Goal: Transaction & Acquisition: Download file/media

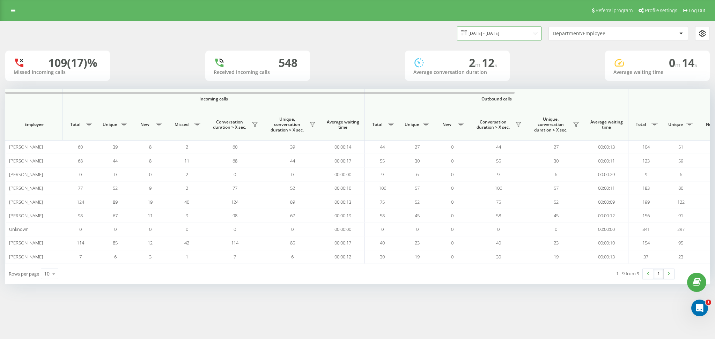
click at [484, 31] on input "[DATE] - [DATE]" at bounding box center [499, 34] width 84 height 14
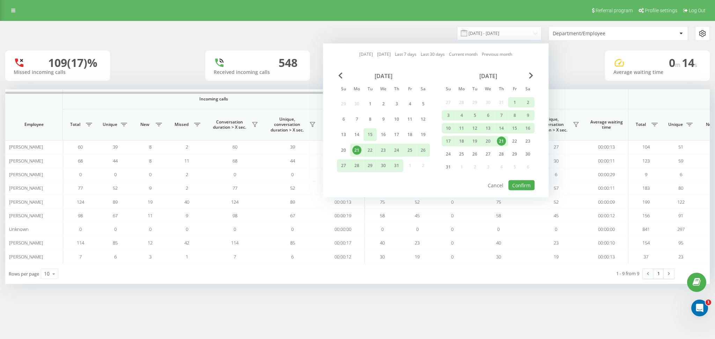
drag, startPoint x: 373, startPoint y: 103, endPoint x: 371, endPoint y: 127, distance: 24.9
click at [373, 103] on div "1" at bounding box center [369, 103] width 9 height 9
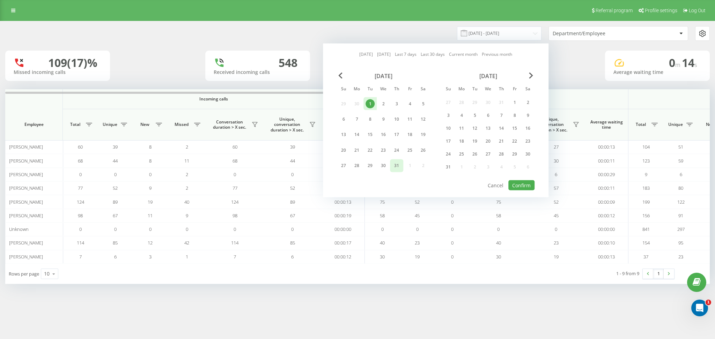
click at [394, 163] on div "31" at bounding box center [396, 165] width 9 height 9
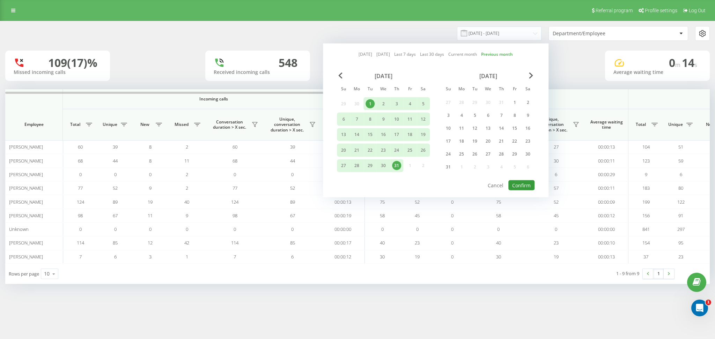
click at [512, 184] on button "Confirm" at bounding box center [521, 185] width 26 height 10
type input "01.07.2025 - 31.07.2025"
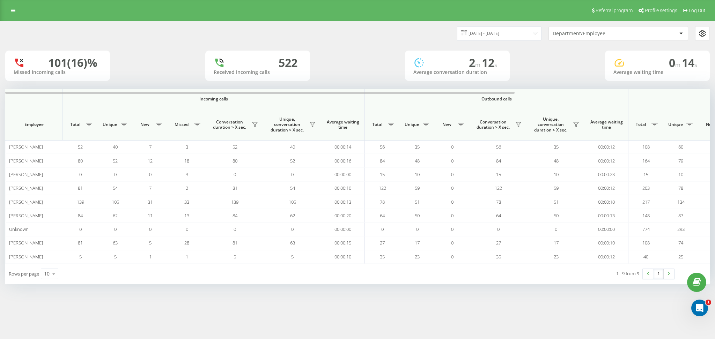
click at [583, 29] on div "Department/Employee" at bounding box center [617, 34] width 139 height 14
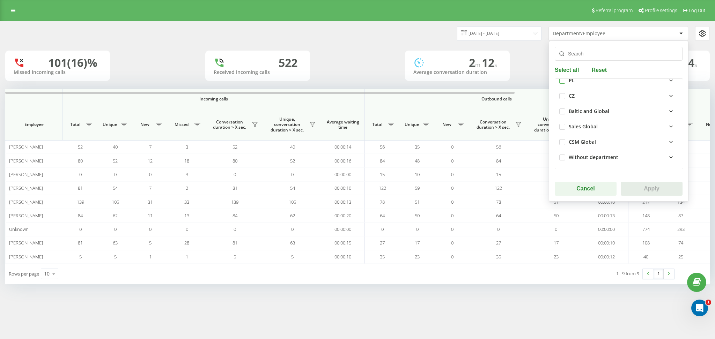
click at [563, 78] on label at bounding box center [562, 78] width 6 height 0
checkbox input "true"
click at [669, 81] on icon at bounding box center [670, 81] width 3 height 1
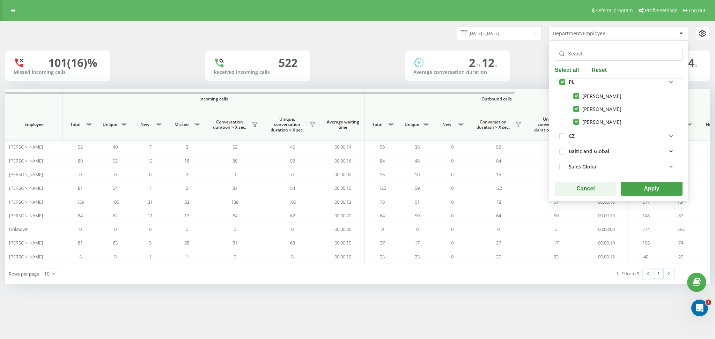
click at [578, 97] on label "Antoni Pryshko" at bounding box center [597, 96] width 48 height 6
checkbox input "false"
click at [577, 109] on label "Jakub Toda" at bounding box center [597, 109] width 48 height 6
checkbox input "false"
click at [642, 187] on button "Apply" at bounding box center [651, 189] width 62 height 14
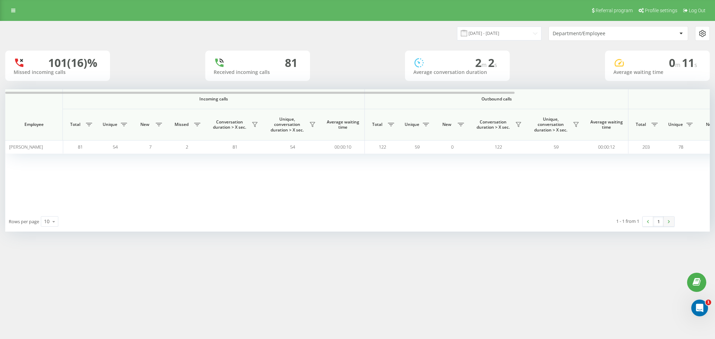
click at [670, 223] on link at bounding box center [668, 222] width 10 height 10
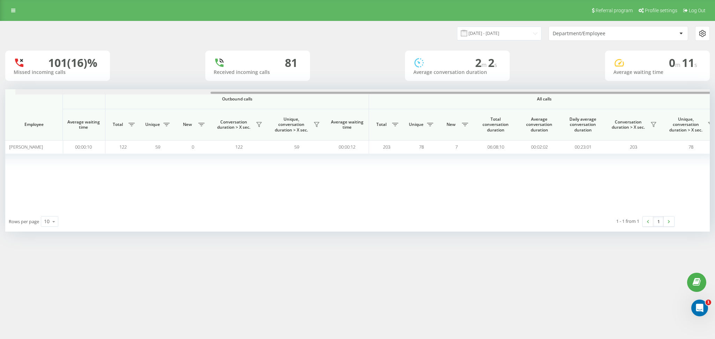
scroll to position [0, 269]
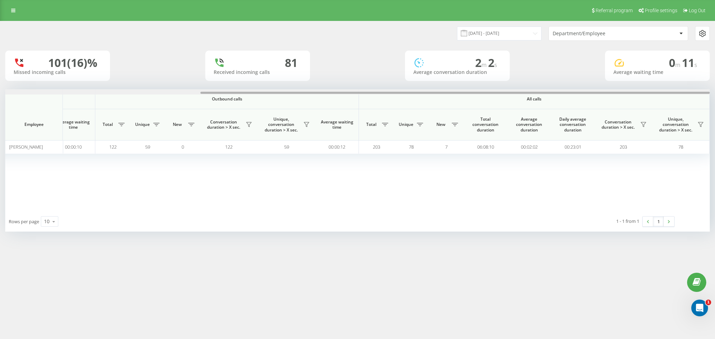
drag, startPoint x: 509, startPoint y: 94, endPoint x: 714, endPoint y: 91, distance: 204.5
click at [714, 91] on div "01.07.2025 - 31.07.2025 Department/Employee 101 (16)% Missed incoming calls 81 …" at bounding box center [357, 133] width 715 height 225
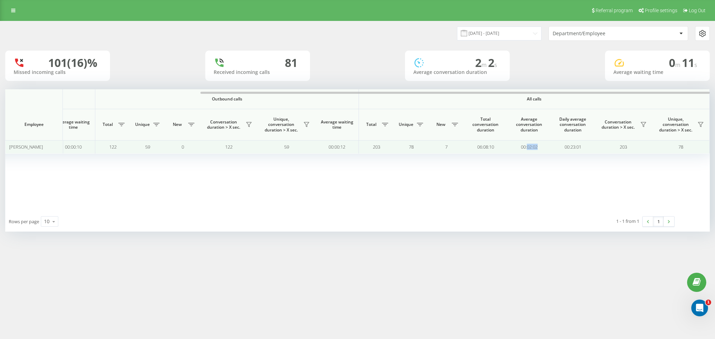
drag, startPoint x: 526, startPoint y: 148, endPoint x: 540, endPoint y: 147, distance: 13.6
click at [540, 147] on td "00:02:02" at bounding box center [529, 147] width 44 height 14
copy td "02:02"
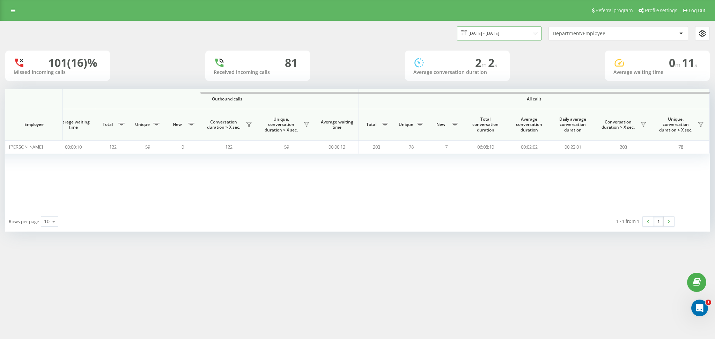
click at [494, 34] on input "01.07.2025 - 31.07.2025" at bounding box center [499, 34] width 84 height 14
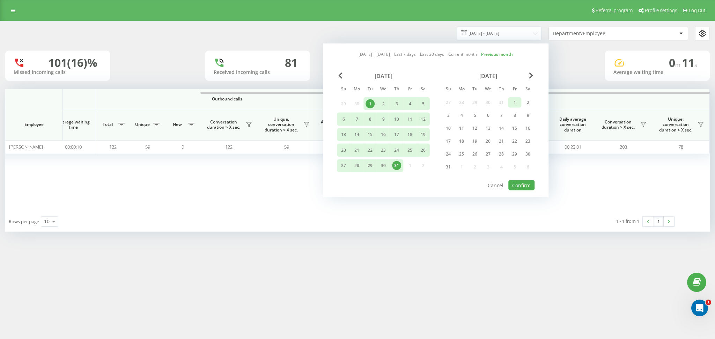
click at [513, 98] on div "1" at bounding box center [514, 102] width 9 height 9
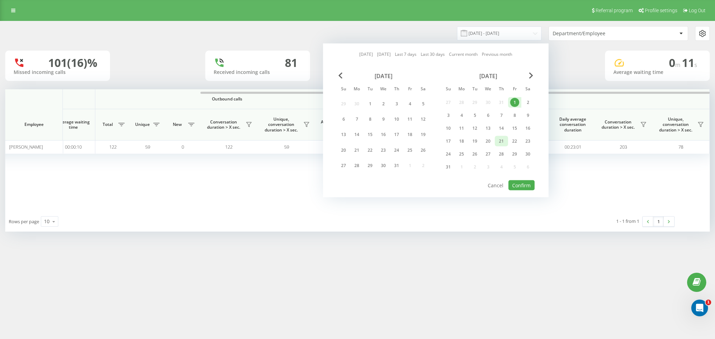
click at [496, 141] on div "21" at bounding box center [500, 141] width 9 height 9
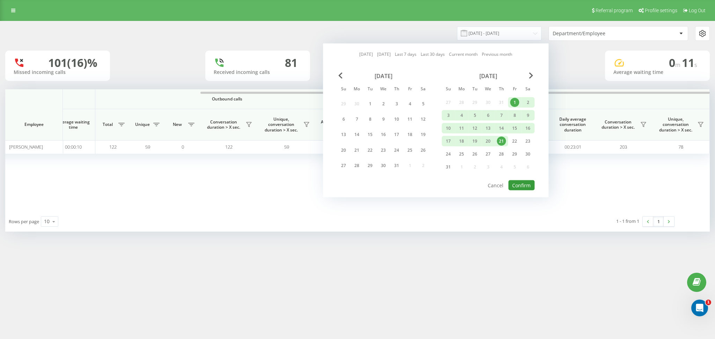
click at [520, 181] on button "Confirm" at bounding box center [521, 185] width 26 height 10
type input "01.08.2025 - 21.08.2025"
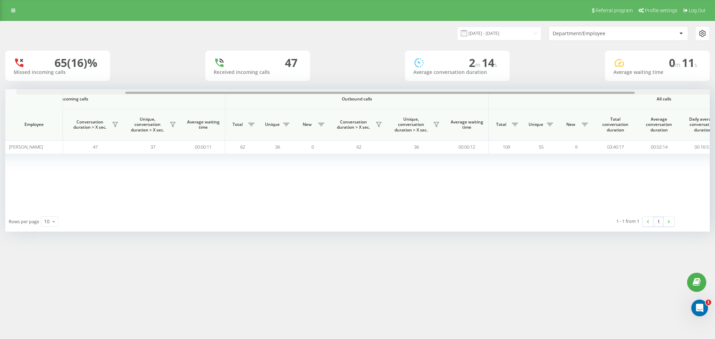
scroll to position [0, 151]
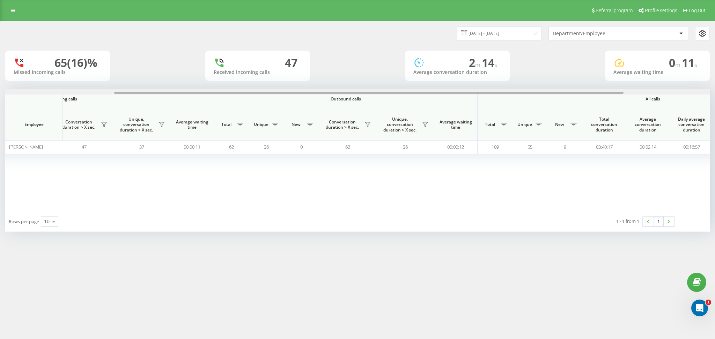
drag, startPoint x: 432, startPoint y: 92, endPoint x: 541, endPoint y: 92, distance: 109.2
click at [541, 92] on div at bounding box center [368, 93] width 509 height 2
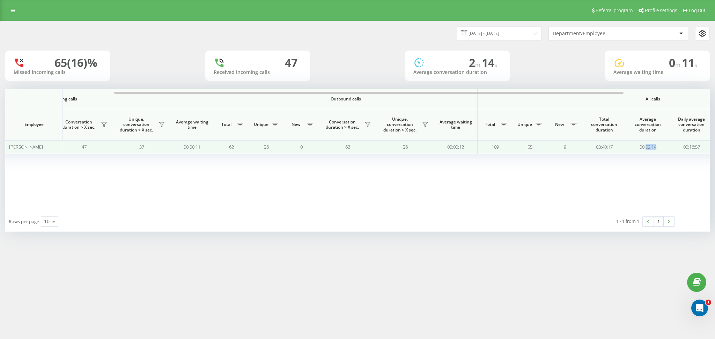
drag, startPoint x: 645, startPoint y: 148, endPoint x: 656, endPoint y: 149, distance: 10.9
click at [656, 149] on td "00:02:14" at bounding box center [648, 147] width 44 height 14
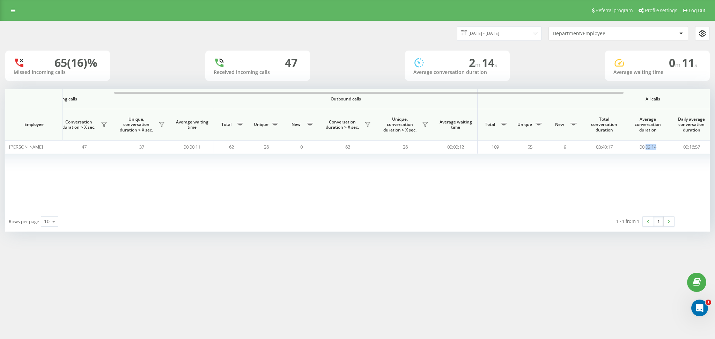
copy td "02:14"
click at [8, 9] on link at bounding box center [13, 11] width 13 height 10
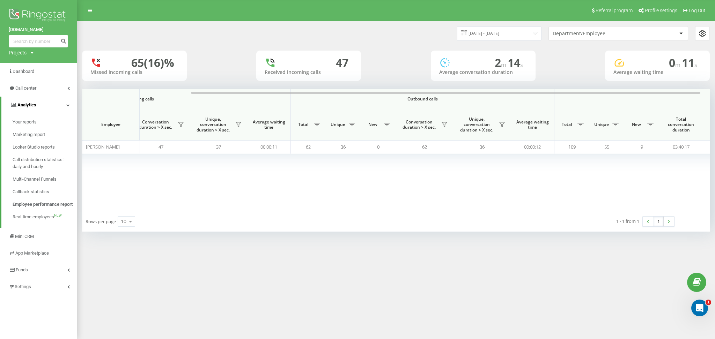
click at [66, 105] on icon at bounding box center [67, 104] width 3 height 3
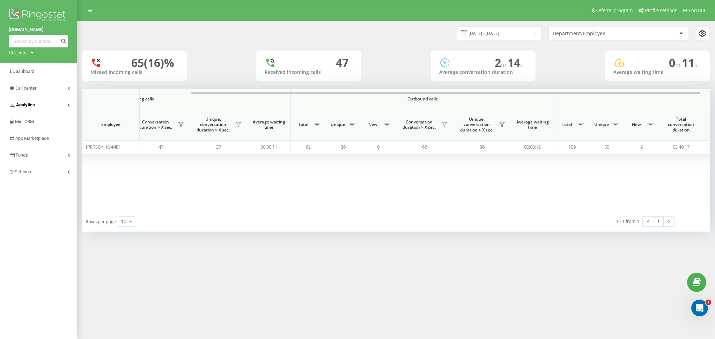
click at [66, 105] on link "Analytics" at bounding box center [38, 105] width 77 height 17
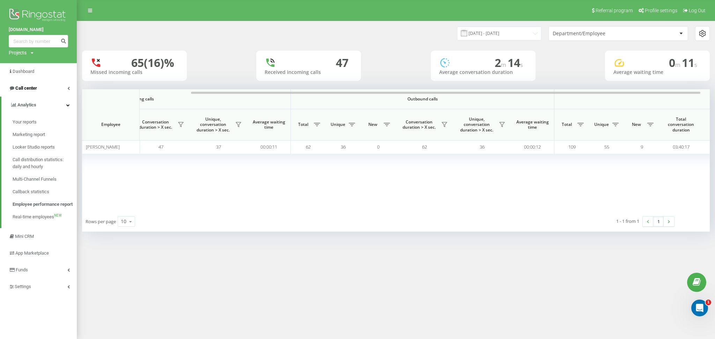
click at [38, 88] on link "Call center" at bounding box center [38, 88] width 77 height 17
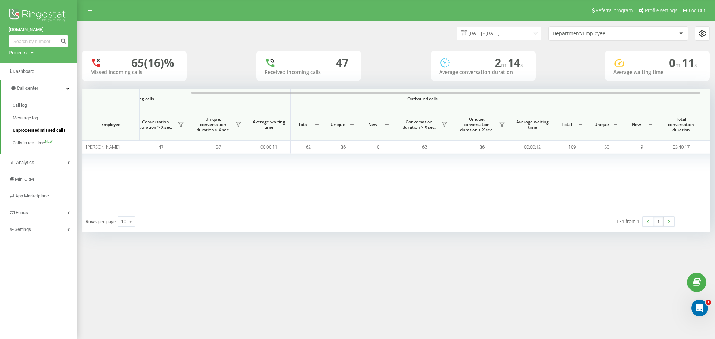
click at [32, 129] on span "Unprocessed missed calls" at bounding box center [39, 130] width 53 height 7
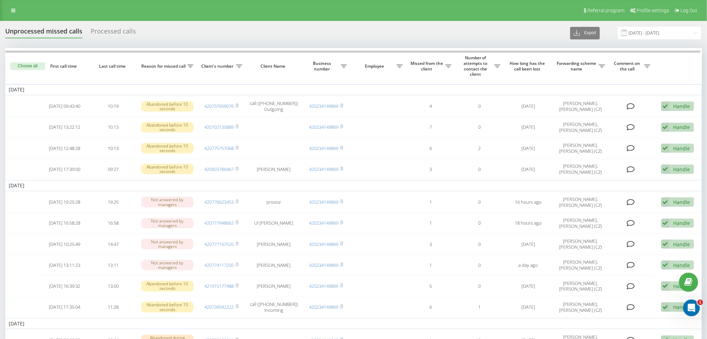
click at [131, 30] on div "Processed calls" at bounding box center [113, 33] width 45 height 11
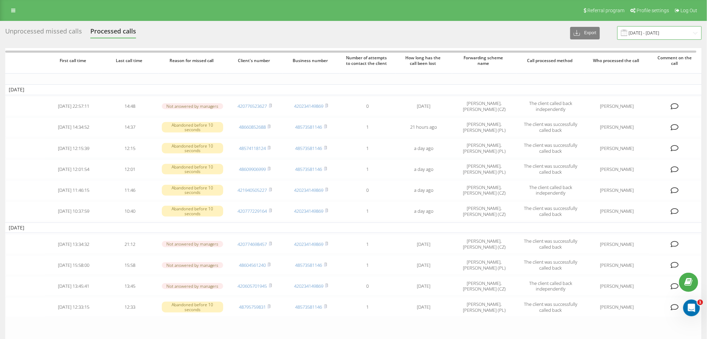
click at [652, 31] on input "[DATE] - [DATE]" at bounding box center [660, 33] width 84 height 14
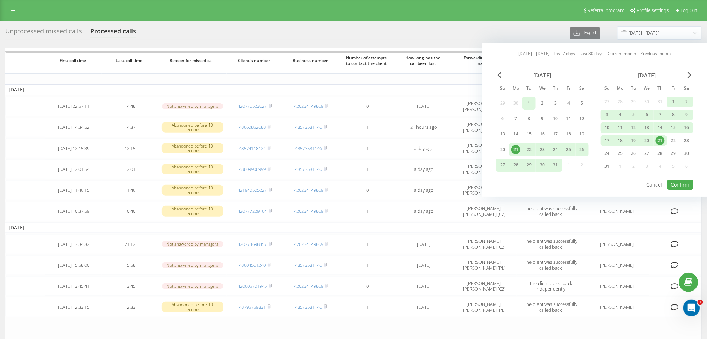
click at [531, 103] on div "1" at bounding box center [529, 103] width 9 height 9
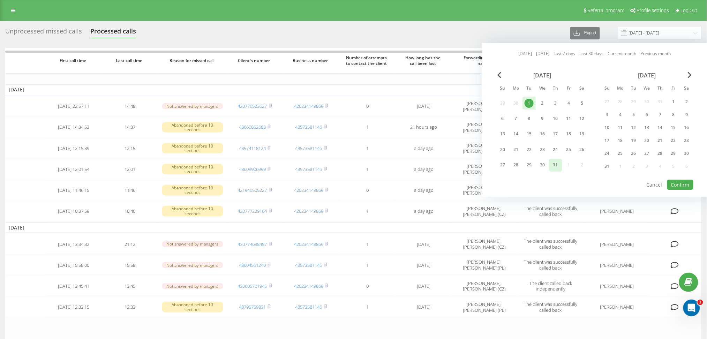
click at [559, 163] on div "31" at bounding box center [555, 164] width 9 height 9
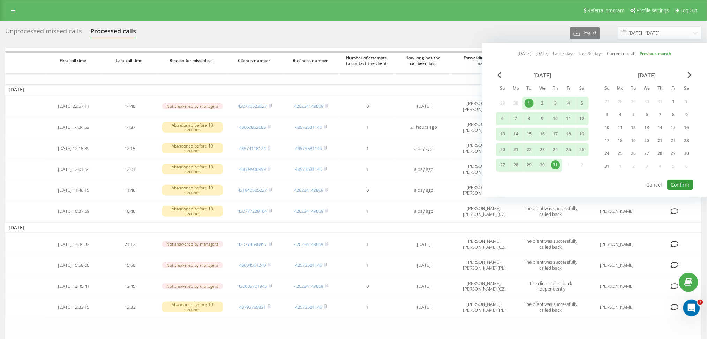
click at [686, 184] on button "Confirm" at bounding box center [680, 185] width 26 height 10
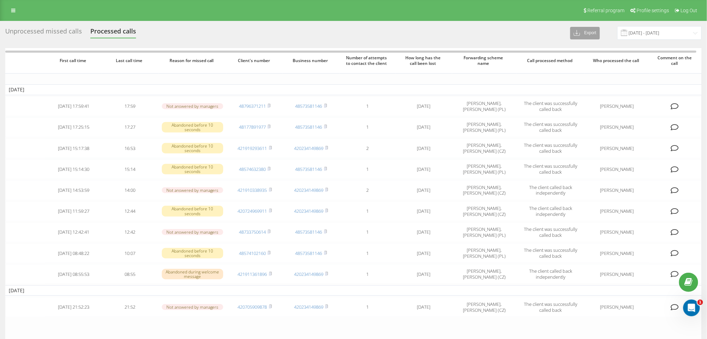
click at [600, 35] on button "Export" at bounding box center [585, 33] width 30 height 13
click at [601, 59] on div ".xlsx" at bounding box center [589, 58] width 37 height 13
click at [687, 32] on input "01.07.2025 - 31.07.2025" at bounding box center [660, 33] width 84 height 14
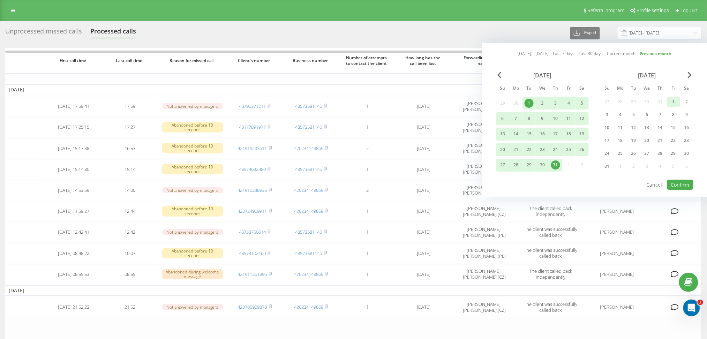
click at [673, 101] on div "1" at bounding box center [673, 101] width 9 height 9
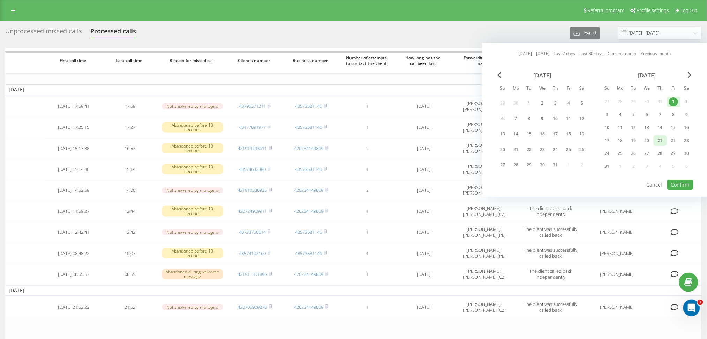
click at [662, 140] on div "21" at bounding box center [660, 140] width 9 height 9
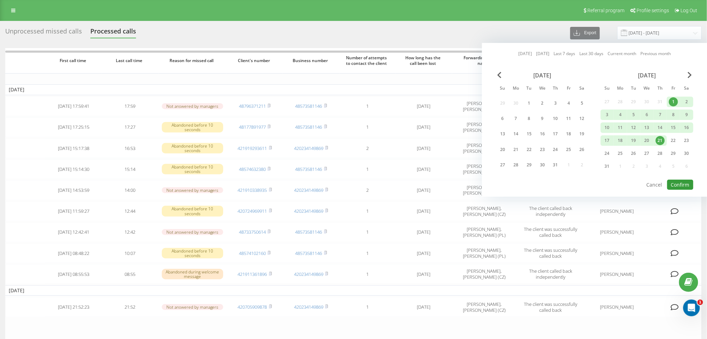
click at [677, 180] on button "Confirm" at bounding box center [680, 185] width 26 height 10
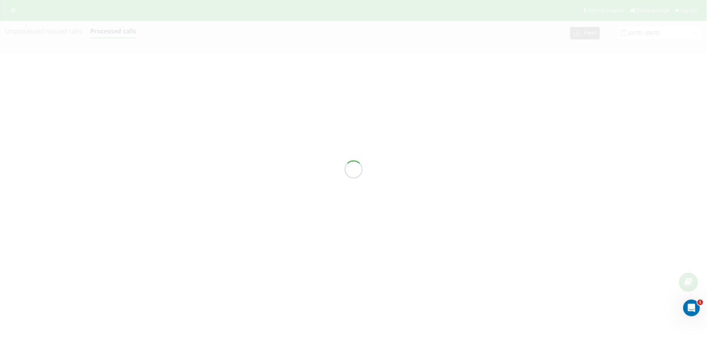
type input "01.08.2025 - 21.08.2025"
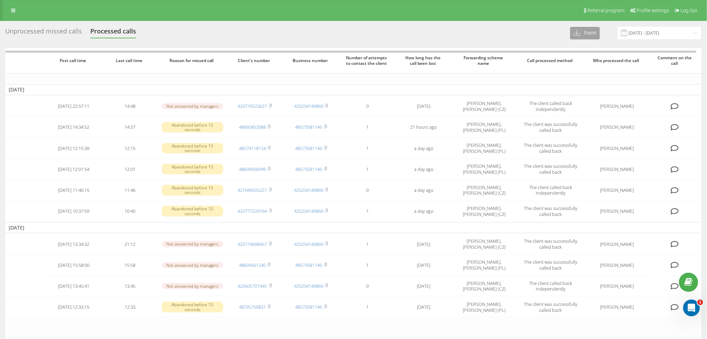
drag, startPoint x: 602, startPoint y: 31, endPoint x: 603, endPoint y: 53, distance: 21.3
click at [600, 32] on button "Export" at bounding box center [585, 33] width 30 height 13
click at [603, 59] on div ".xlsx" at bounding box center [589, 58] width 37 height 13
